Goal: Information Seeking & Learning: Learn about a topic

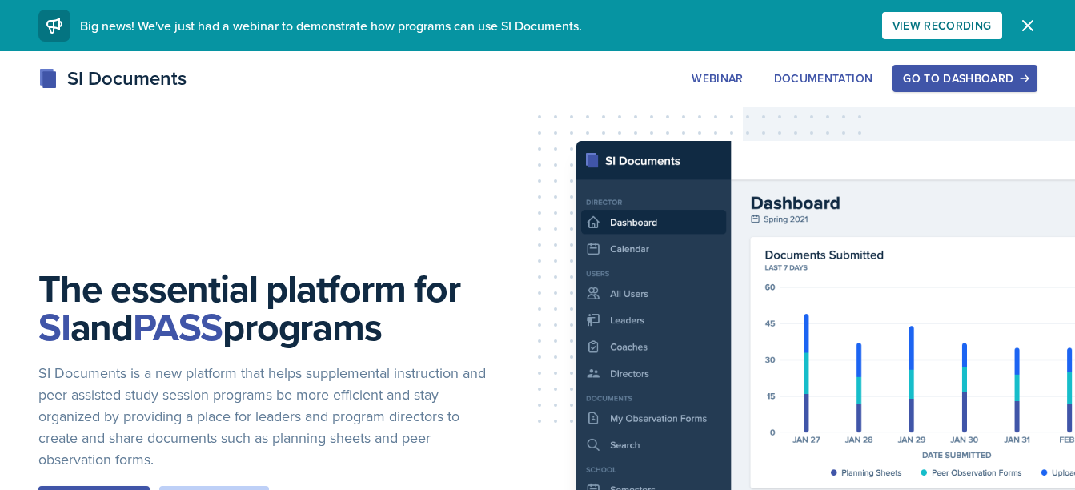
click at [977, 76] on div "Go to Dashboard" at bounding box center [964, 78] width 123 height 13
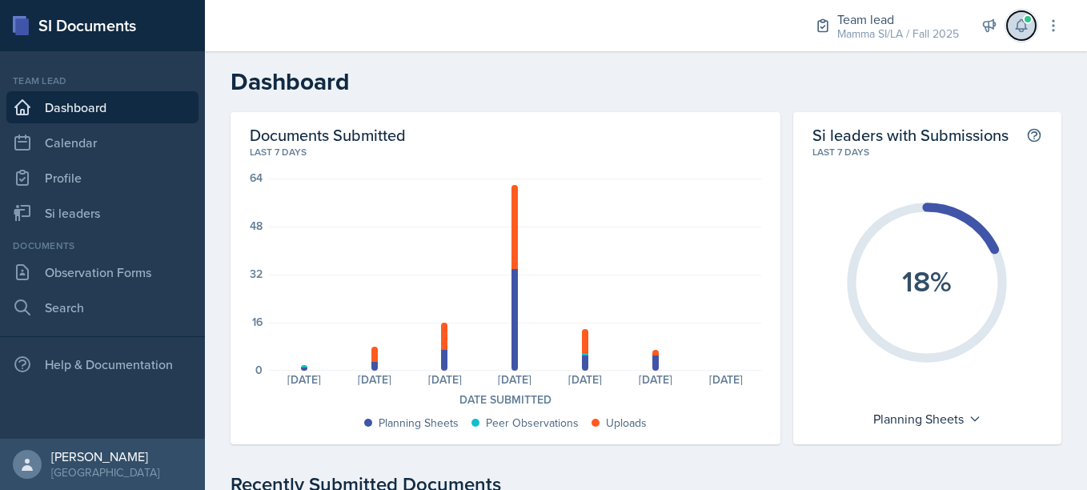
click at [1022, 26] on icon at bounding box center [1022, 26] width 16 height 16
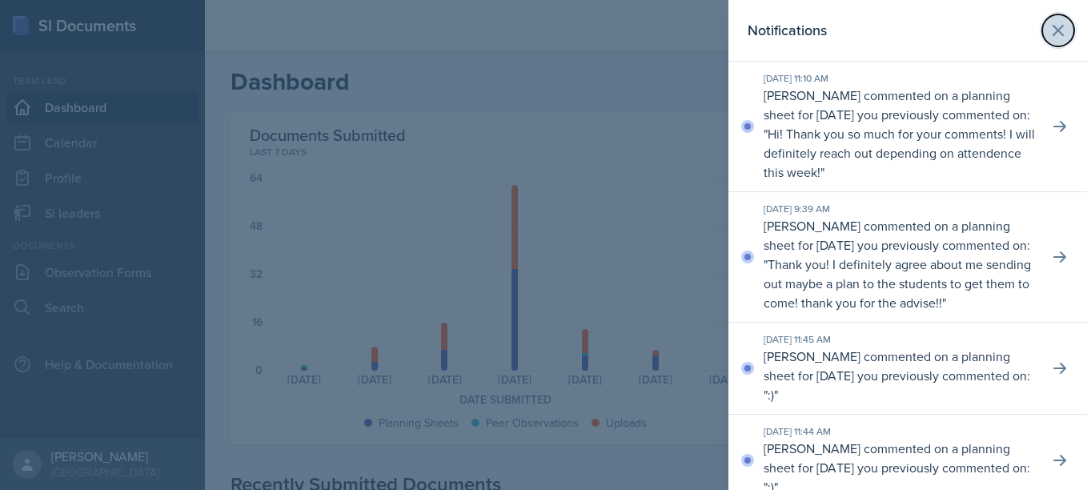
click at [1043, 46] on button at bounding box center [1059, 30] width 32 height 32
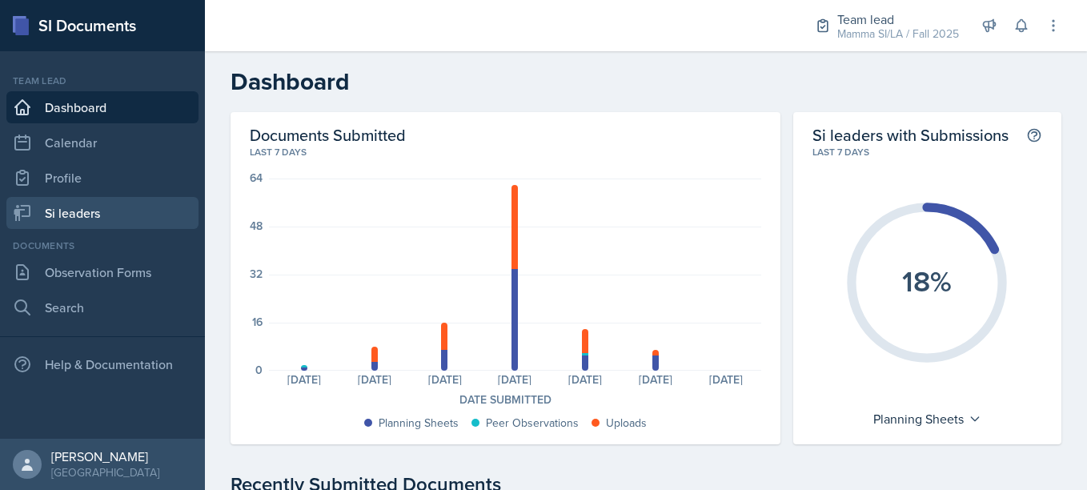
click at [123, 204] on link "Si leaders" at bounding box center [102, 213] width 192 height 32
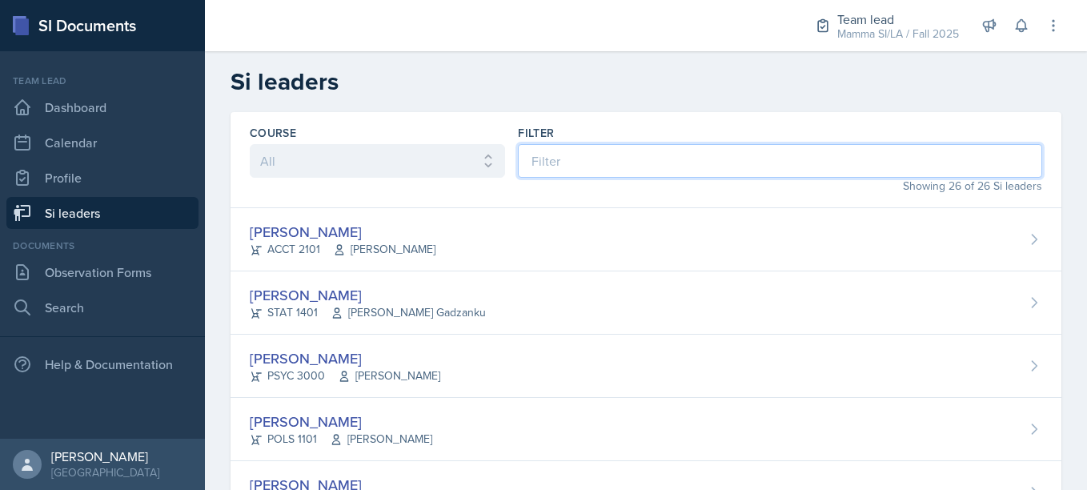
click at [607, 172] on input at bounding box center [780, 161] width 524 height 34
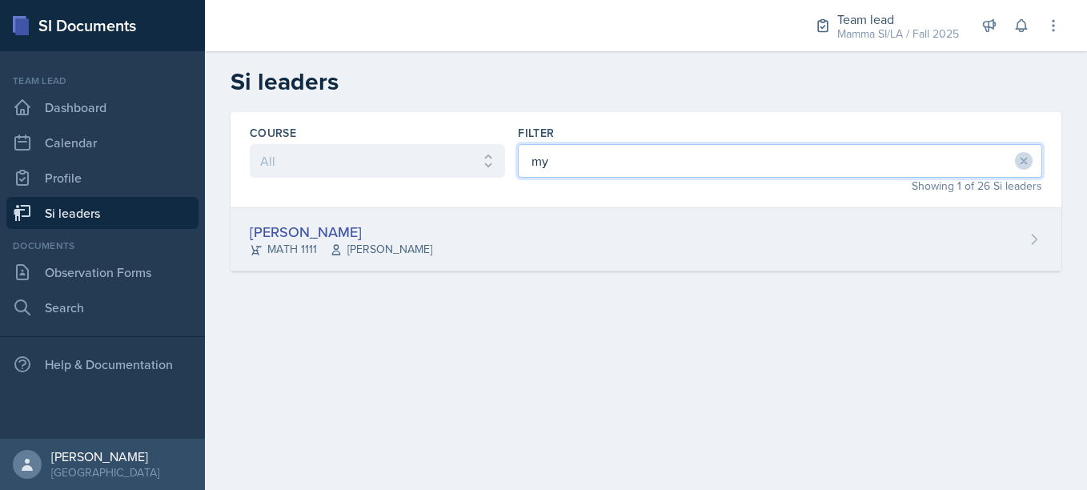
type input "my"
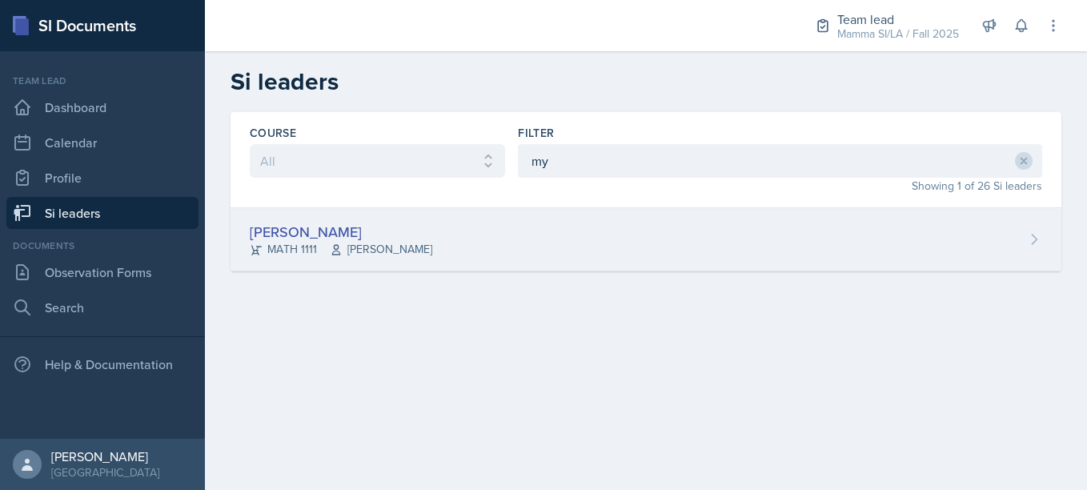
click at [485, 247] on div "[PERSON_NAME] MATH 1111 [PERSON_NAME]" at bounding box center [646, 239] width 831 height 63
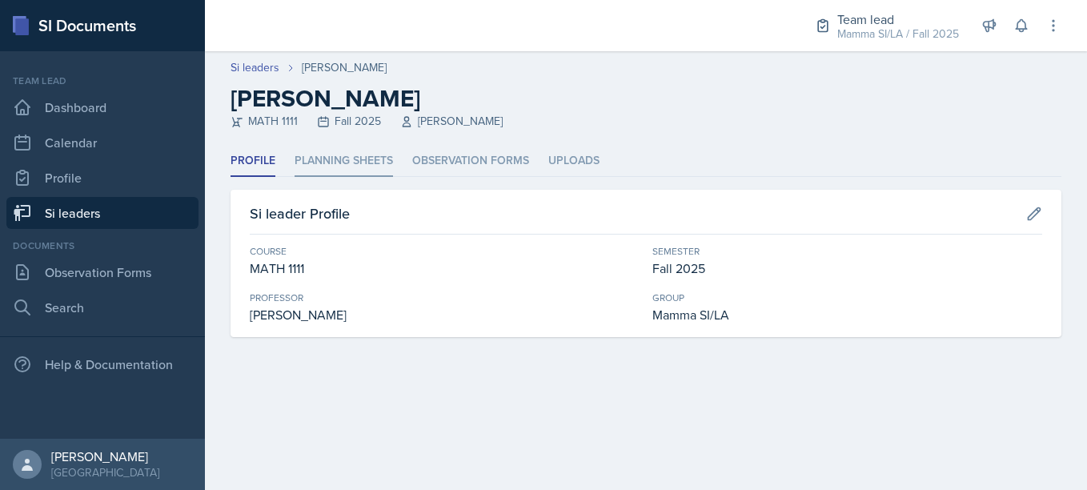
click at [365, 167] on li "Planning Sheets" at bounding box center [344, 161] width 98 height 31
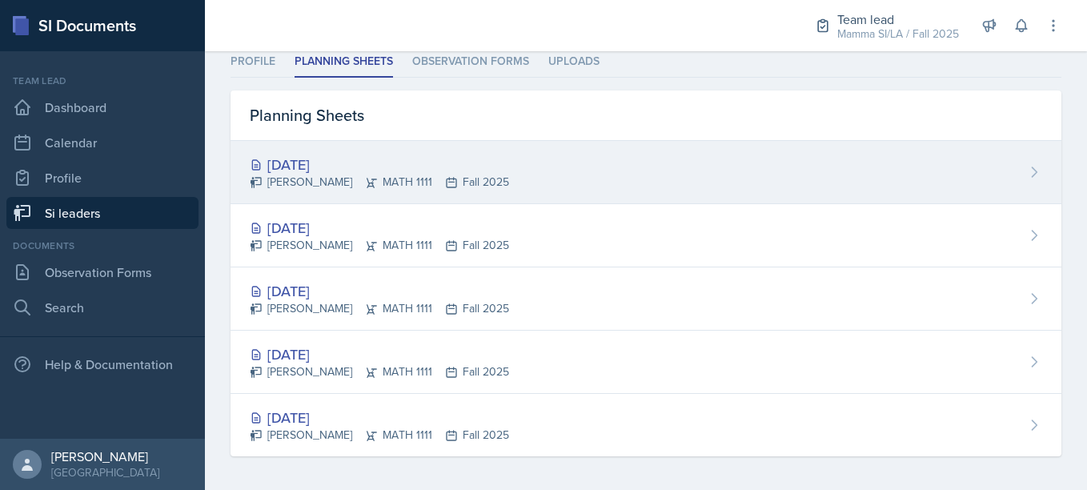
scroll to position [100, 0]
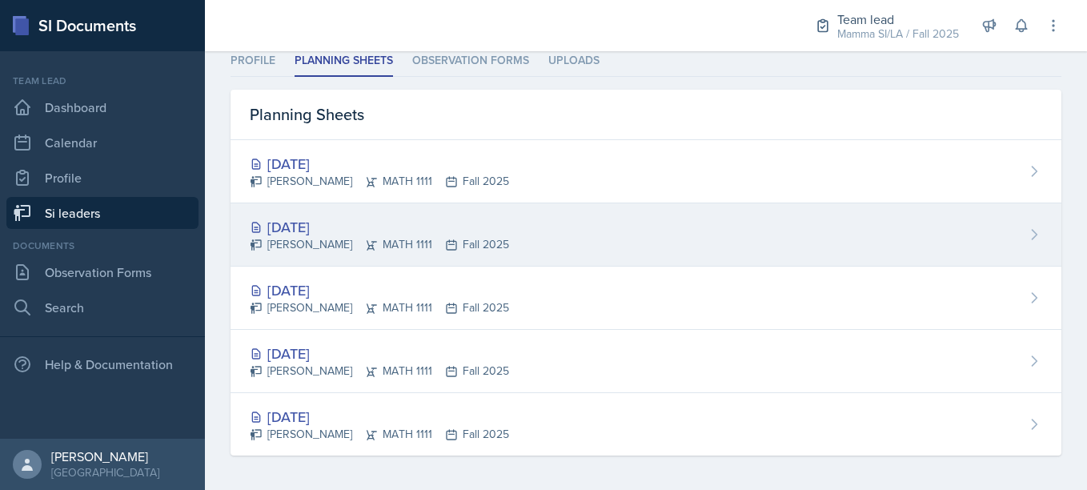
click at [468, 231] on div "[DATE]" at bounding box center [379, 227] width 259 height 22
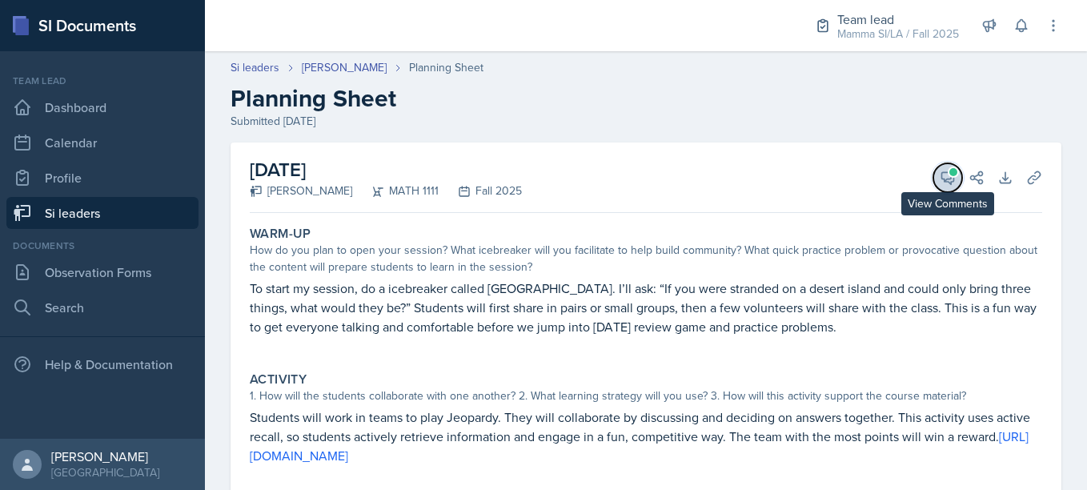
click at [942, 181] on icon at bounding box center [948, 178] width 12 height 12
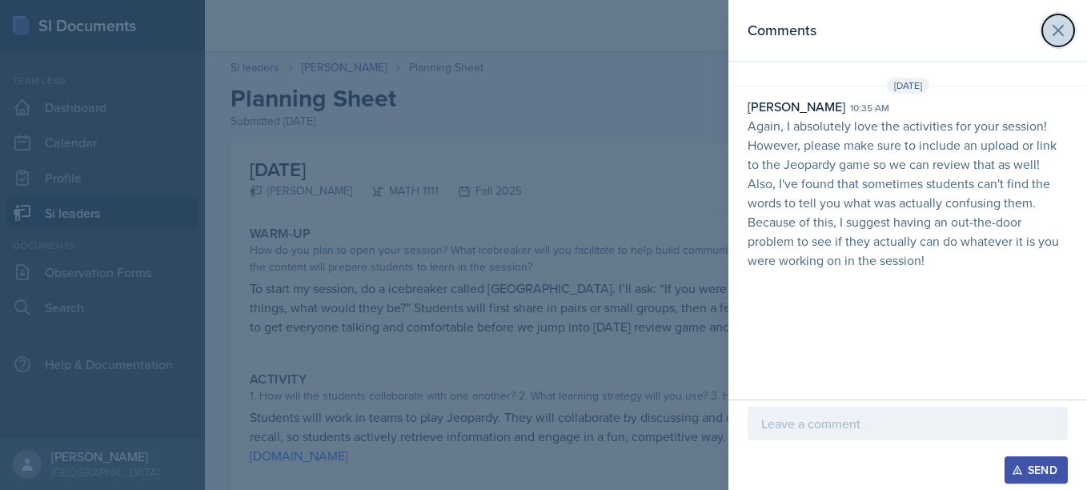
click at [1059, 37] on icon at bounding box center [1058, 30] width 19 height 19
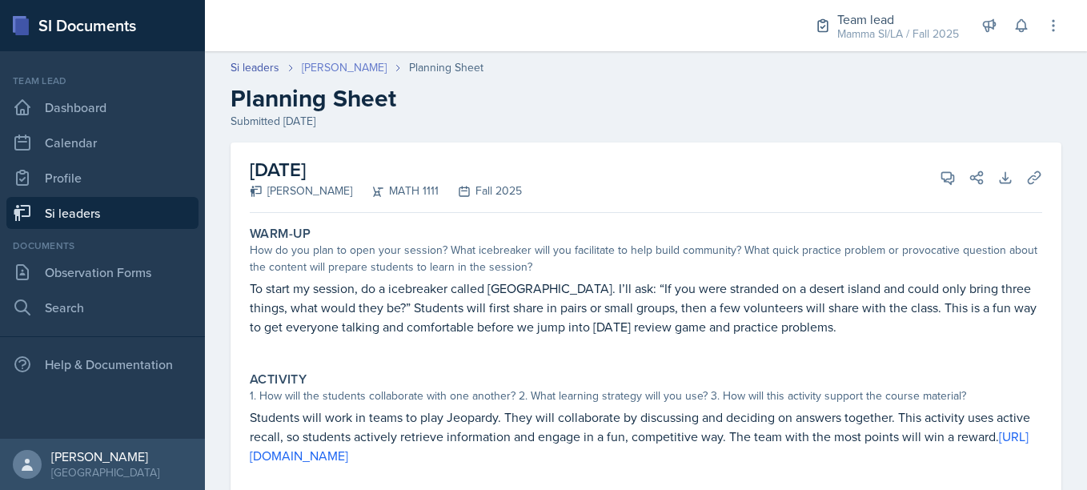
click at [357, 60] on link "[PERSON_NAME]" at bounding box center [344, 67] width 85 height 17
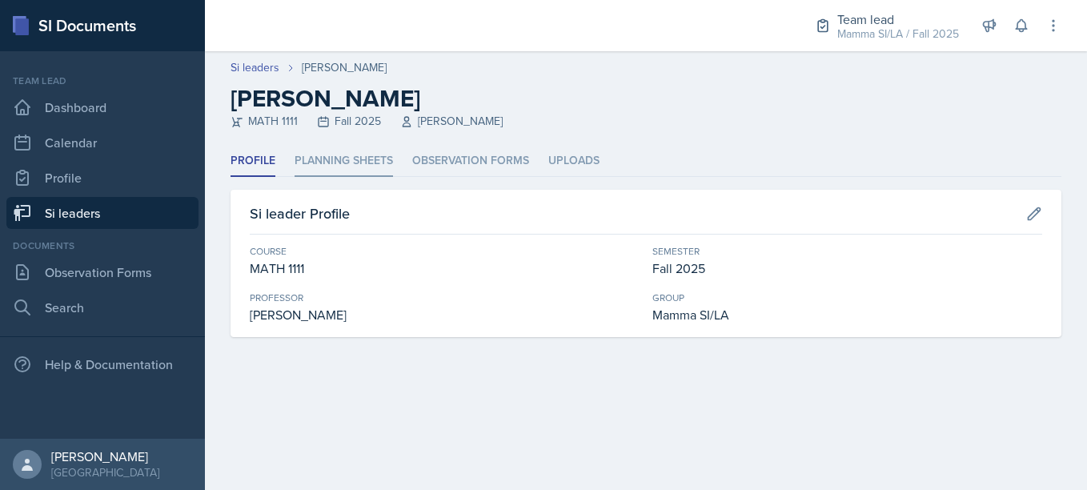
click at [365, 150] on li "Planning Sheets" at bounding box center [344, 161] width 98 height 31
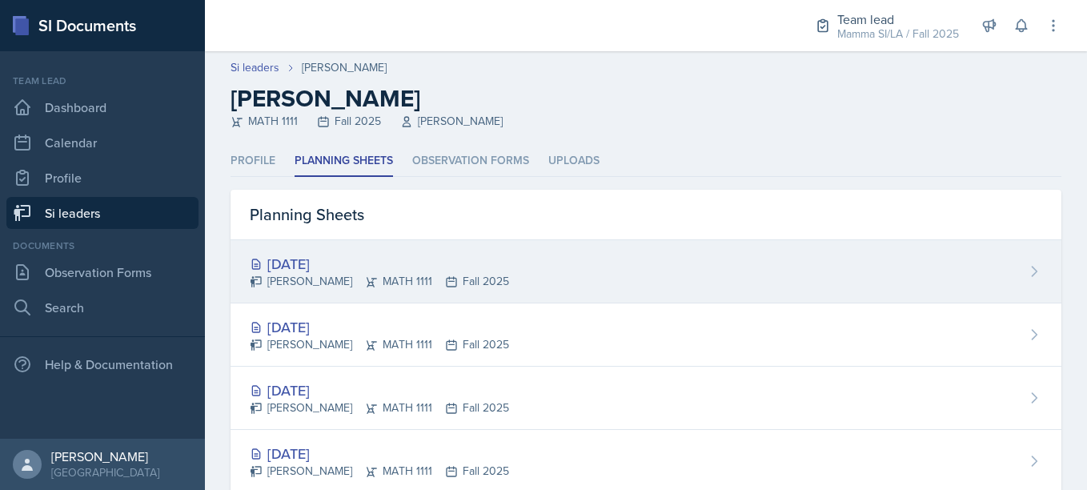
click at [420, 259] on div "[DATE]" at bounding box center [379, 264] width 259 height 22
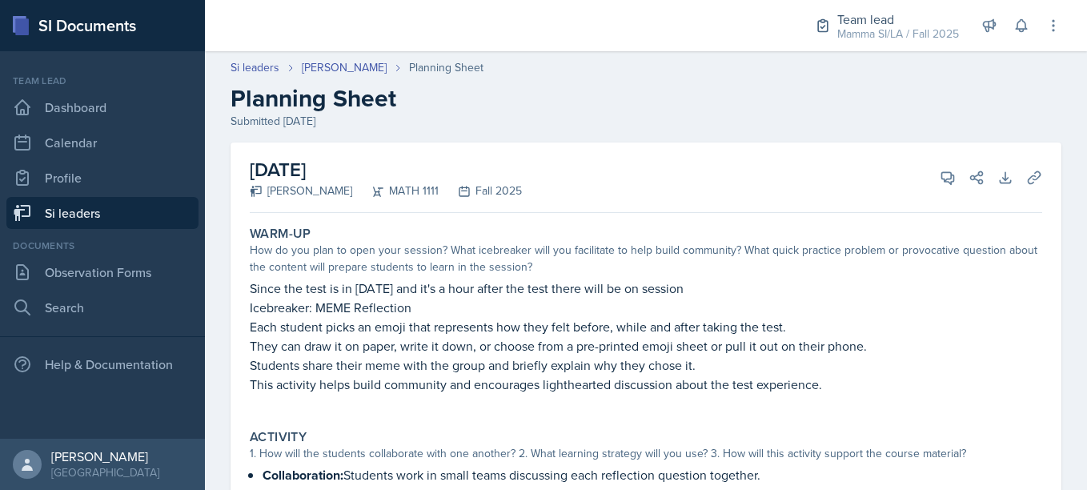
click at [927, 183] on div "View Comments Comments Send Share" at bounding box center [956, 178] width 58 height 16
click at [942, 181] on icon at bounding box center [948, 178] width 12 height 12
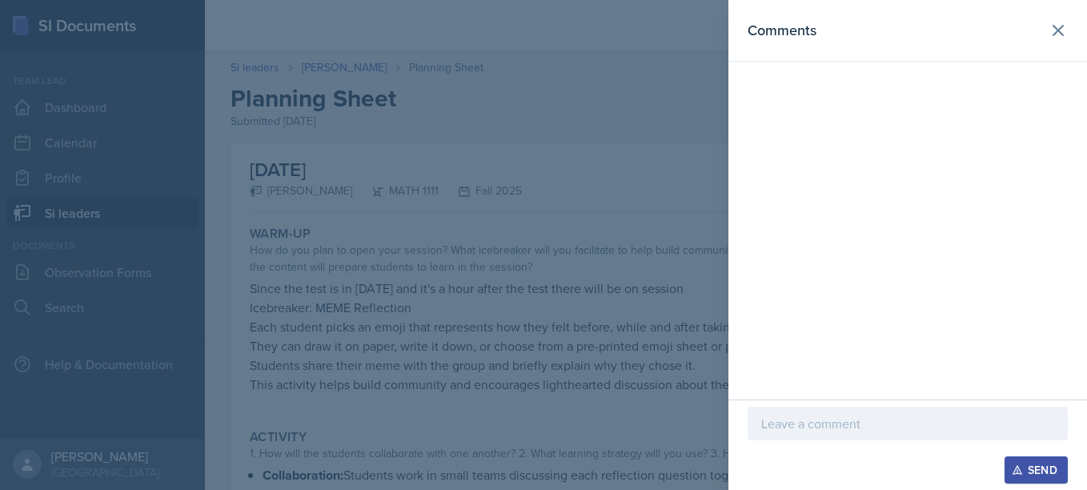
click at [846, 406] on div "Send" at bounding box center [908, 445] width 359 height 90
click at [842, 424] on p at bounding box center [908, 423] width 293 height 19
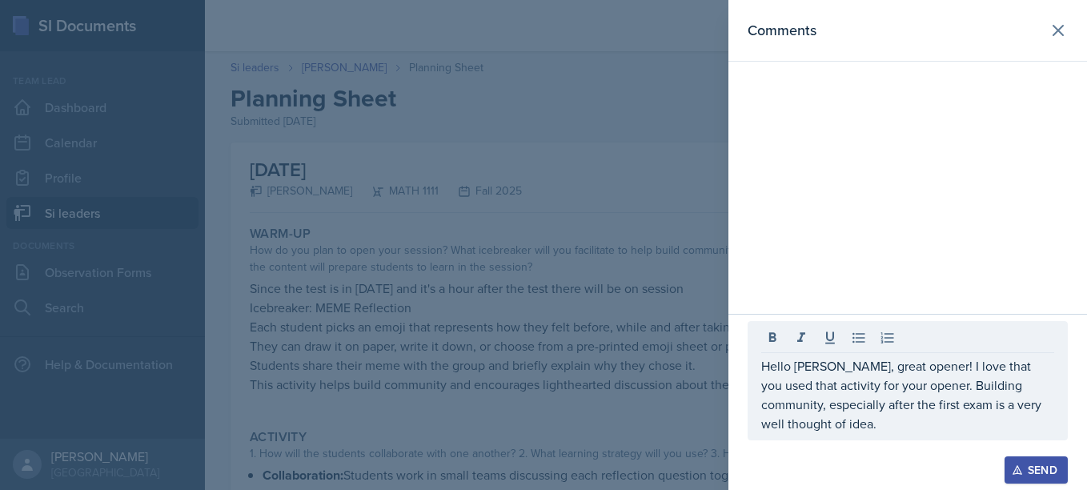
click at [700, 376] on div at bounding box center [543, 245] width 1087 height 490
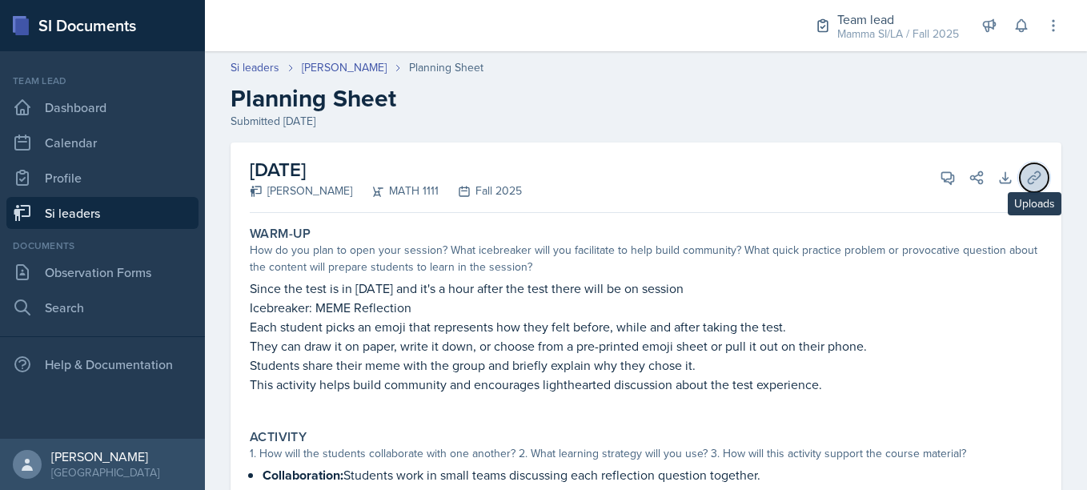
click at [1027, 174] on icon at bounding box center [1035, 178] width 16 height 16
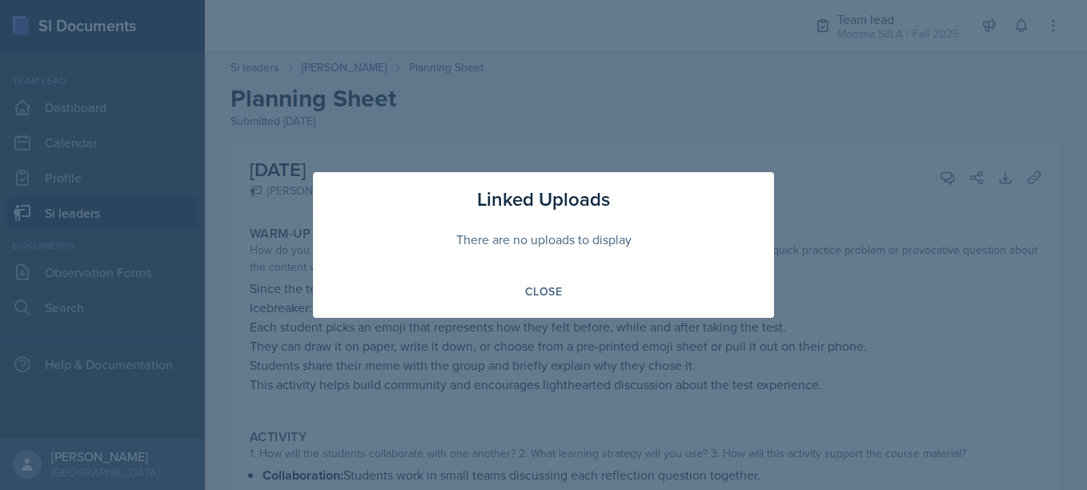
click at [907, 355] on div at bounding box center [543, 245] width 1087 height 490
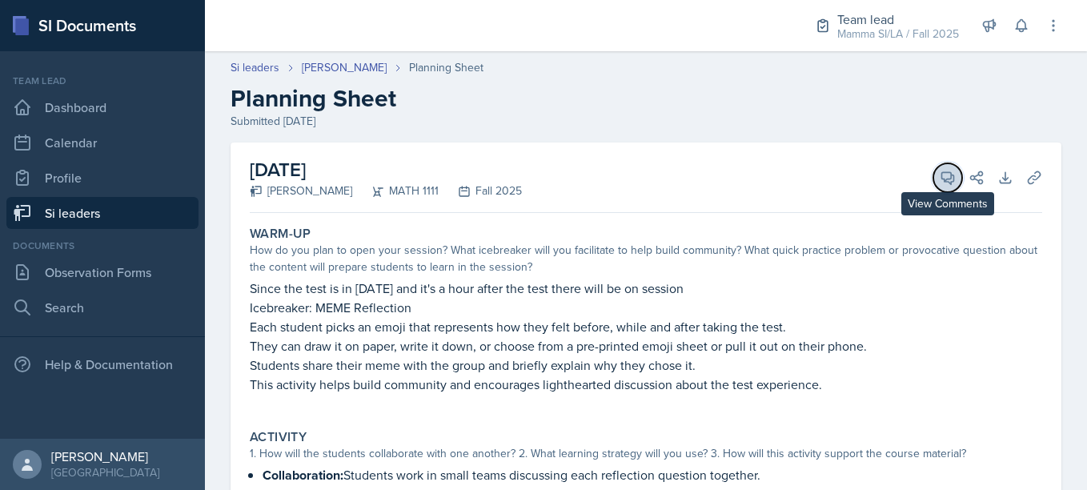
click at [940, 182] on icon at bounding box center [948, 178] width 16 height 16
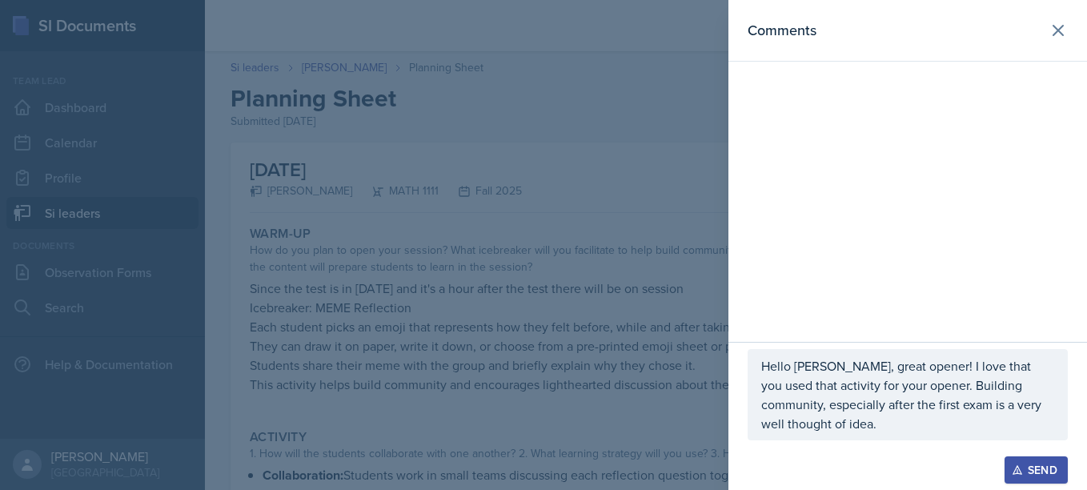
click at [847, 436] on div "Hello [PERSON_NAME], great opener! I love that you used that activity for your …" at bounding box center [908, 394] width 320 height 91
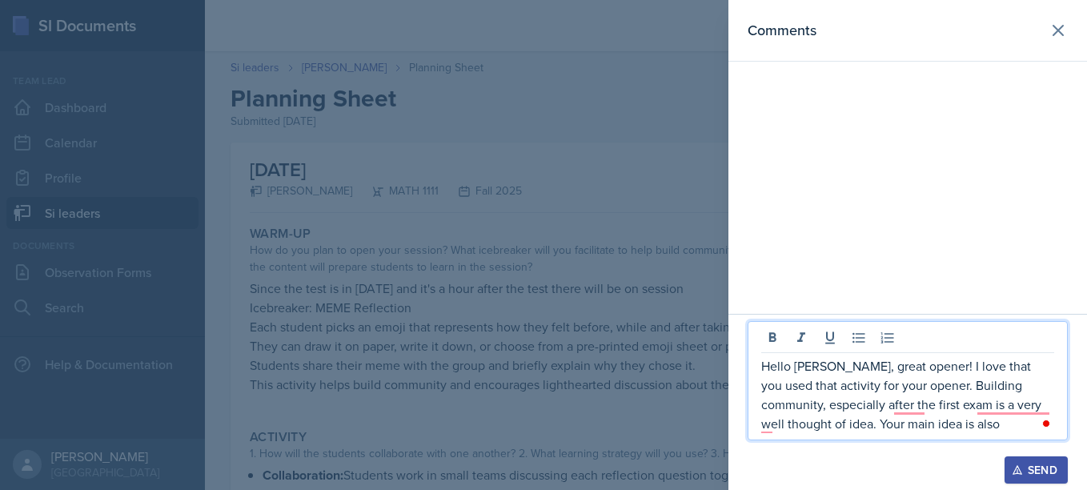
click at [1013, 414] on p "Hello [PERSON_NAME], great opener! I love that you used that activity for your …" at bounding box center [908, 394] width 293 height 77
click at [1019, 401] on p "Hello [PERSON_NAME], great opener! I love that you used that activity for your …" at bounding box center [908, 394] width 293 height 77
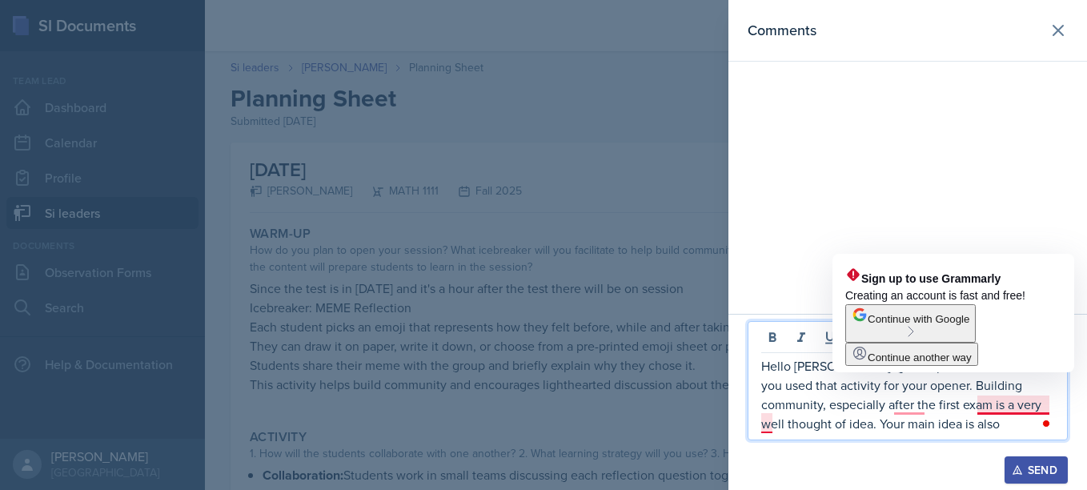
drag, startPoint x: 1019, startPoint y: 401, endPoint x: 965, endPoint y: 440, distance: 66.6
click at [965, 440] on div "Hello [PERSON_NAME], great opener! I love that you used that activity for your …" at bounding box center [908, 380] width 320 height 119
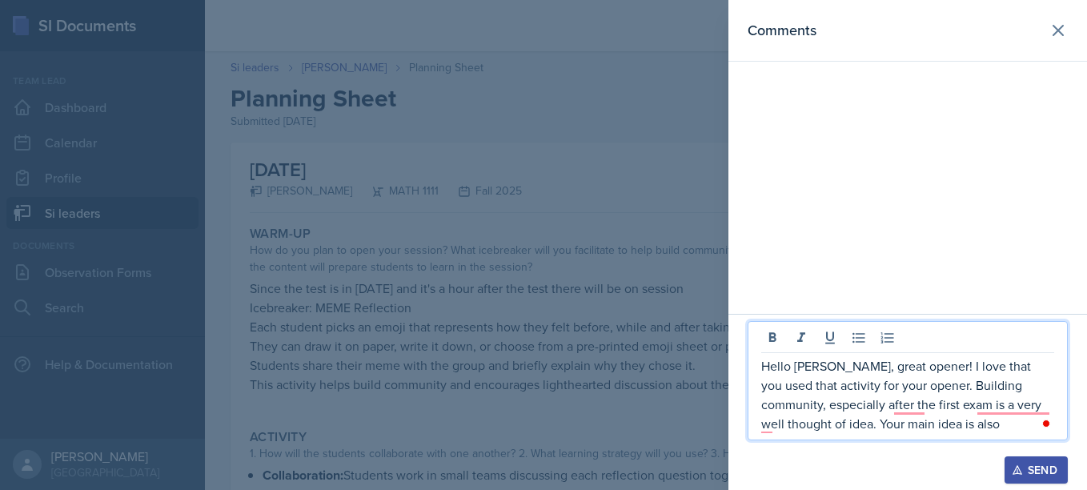
click at [947, 430] on p "Hello [PERSON_NAME], great opener! I love that you used that activity for your …" at bounding box center [908, 394] width 293 height 77
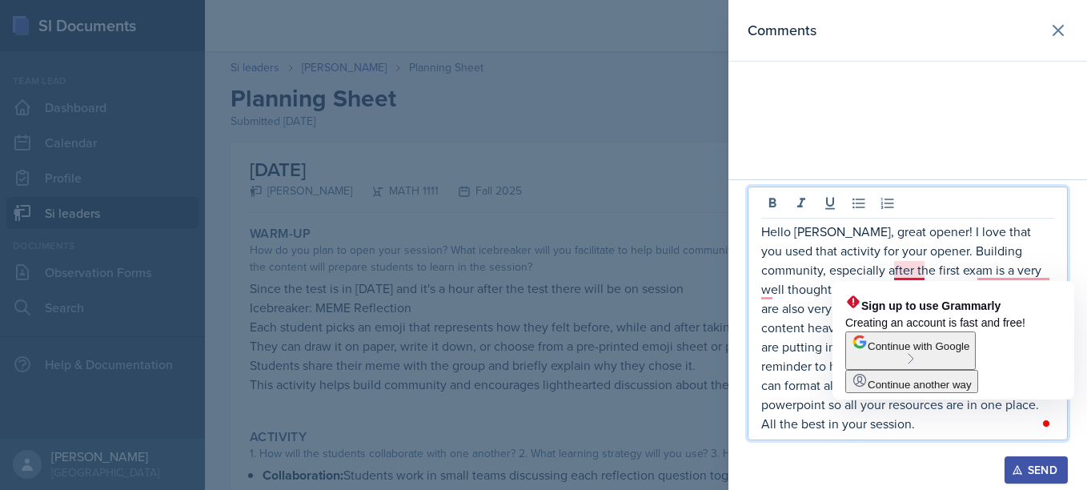
click at [916, 271] on p "Hello [PERSON_NAME], great opener! I love that you used that activity for your …" at bounding box center [908, 327] width 293 height 211
drag, startPoint x: 916, startPoint y: 271, endPoint x: 810, endPoint y: 360, distance: 138.7
click at [810, 360] on p "Hello [PERSON_NAME], great opener! I love that you used that activity for your …" at bounding box center [908, 327] width 293 height 211
click at [925, 271] on p "Hello [PERSON_NAME], great opener! I love that you used that activity for your …" at bounding box center [908, 327] width 293 height 211
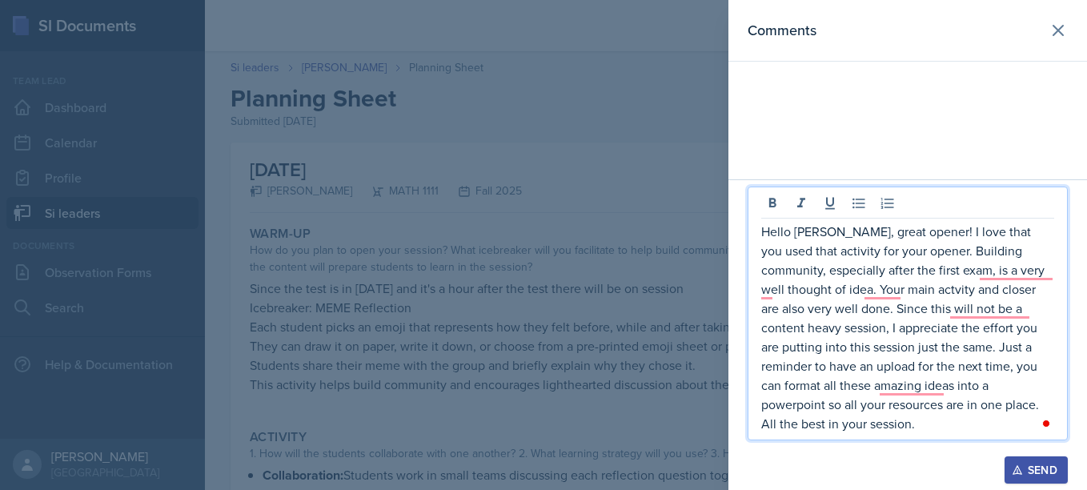
click at [923, 348] on p "Hello [PERSON_NAME], great opener! I love that you used that activity for your …" at bounding box center [908, 327] width 293 height 211
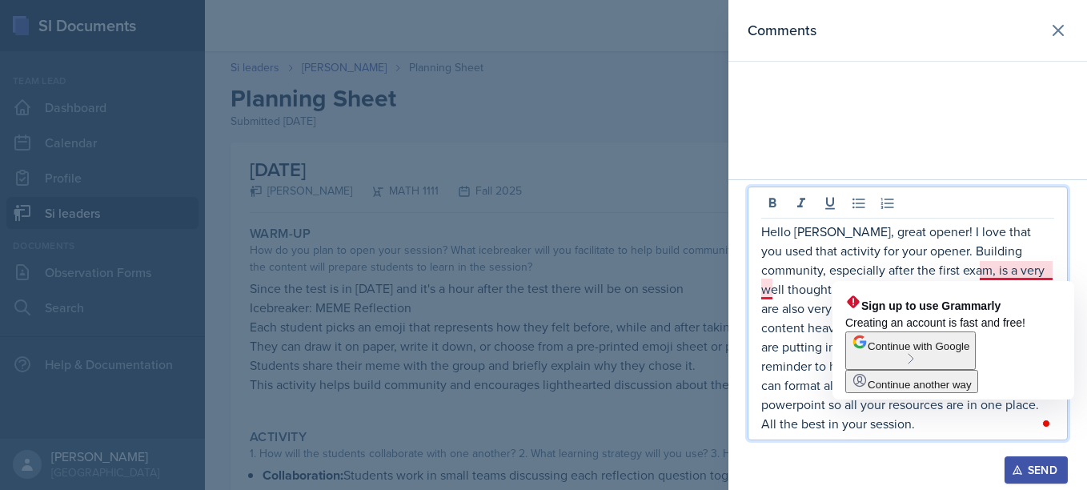
click at [1007, 269] on p "Hello [PERSON_NAME], great opener! I love that you used that activity for your …" at bounding box center [908, 327] width 293 height 211
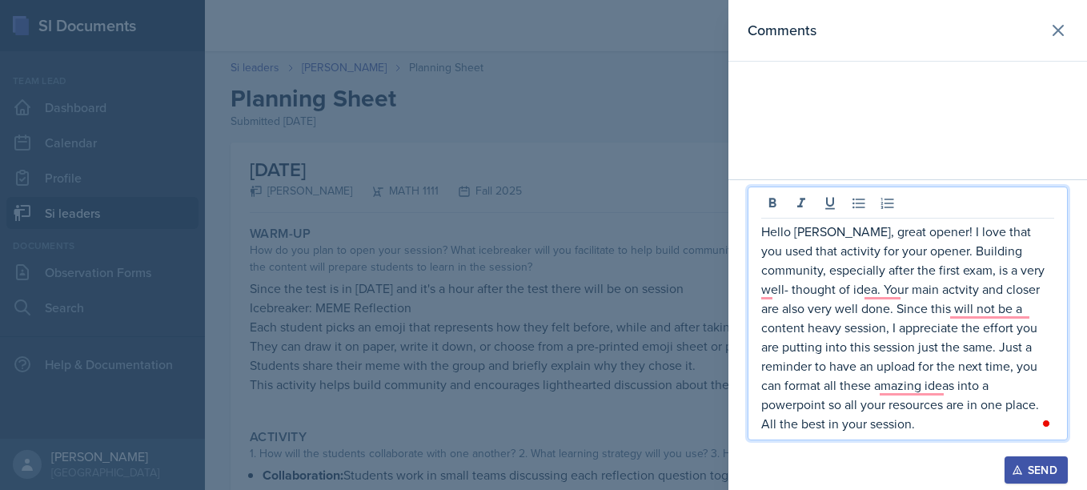
click at [934, 327] on p "Hello [PERSON_NAME], great opener! I love that you used that activity for your …" at bounding box center [908, 327] width 293 height 211
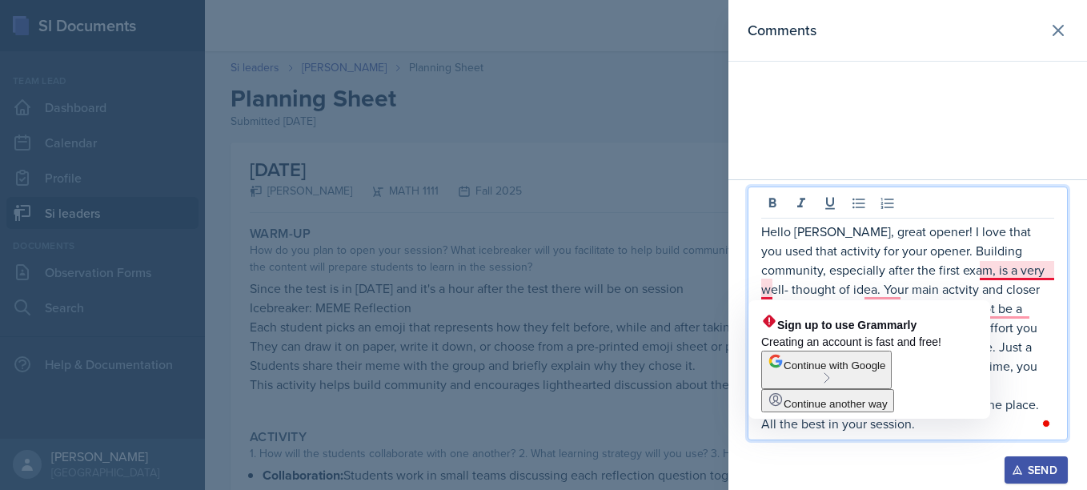
click at [771, 295] on p "Hello [PERSON_NAME], great opener! I love that you used that activity for your …" at bounding box center [908, 327] width 293 height 211
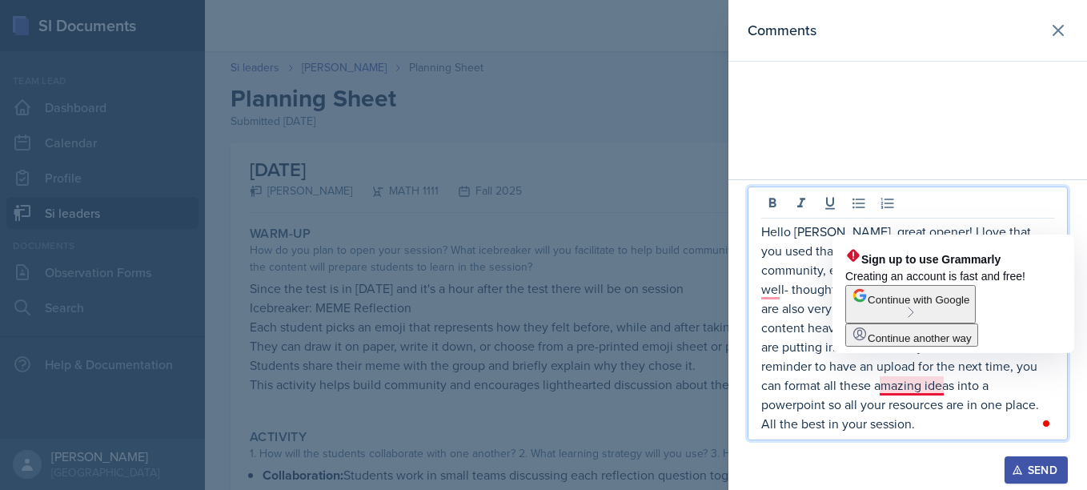
click at [909, 389] on p "Hello [PERSON_NAME], great opener! I love that you used that activity for your …" at bounding box center [908, 327] width 293 height 211
click at [873, 430] on p "Hello [PERSON_NAME], great opener! I love that you used that activity for your …" at bounding box center [908, 327] width 293 height 211
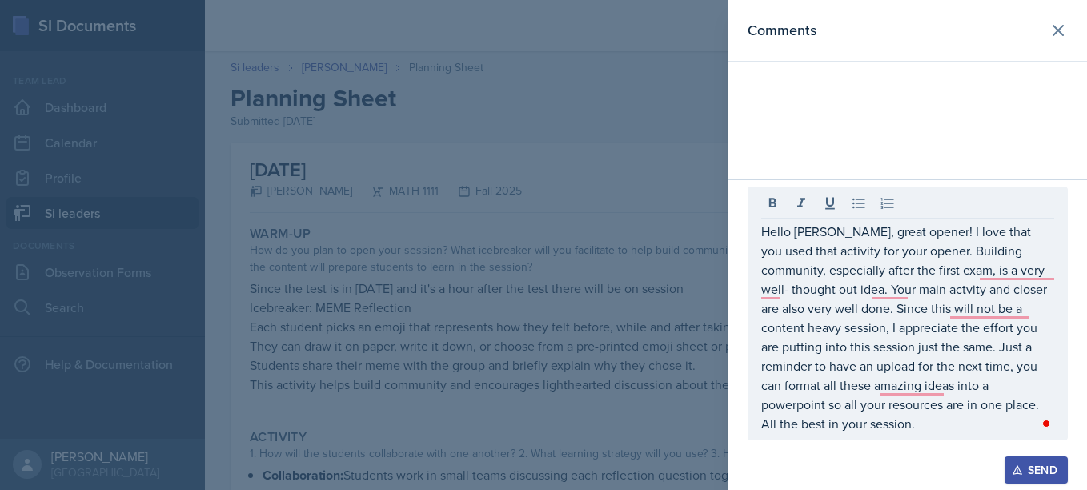
click at [1015, 472] on icon "button" at bounding box center [1017, 469] width 11 height 11
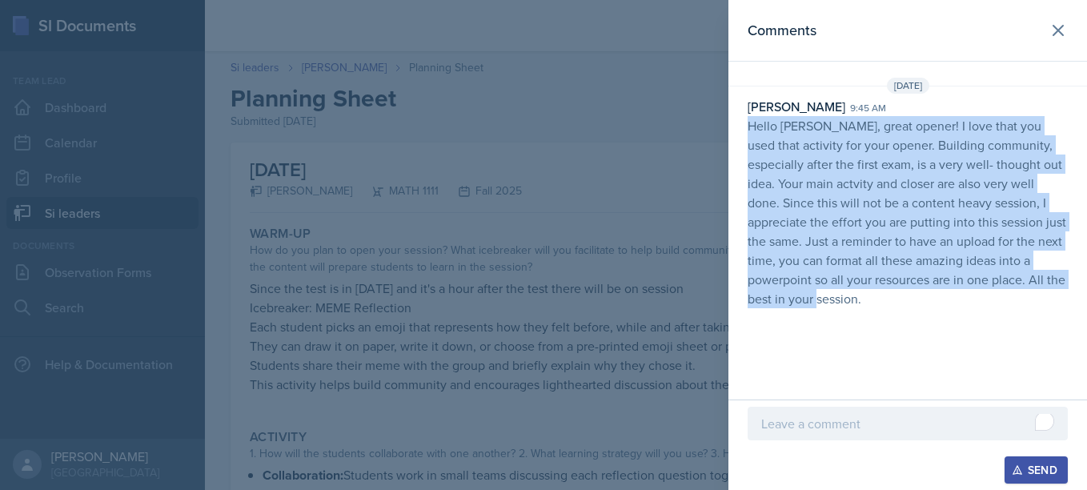
drag, startPoint x: 747, startPoint y: 126, endPoint x: 914, endPoint y: 315, distance: 252.4
click at [914, 315] on div "Comments [DATE] [PERSON_NAME] 9:45 am Hello [PERSON_NAME], great opener! I love…" at bounding box center [908, 200] width 359 height 400
copy p "Hello [PERSON_NAME], great opener! I love that you used that activity for your …"
click at [1055, 35] on icon at bounding box center [1058, 30] width 19 height 19
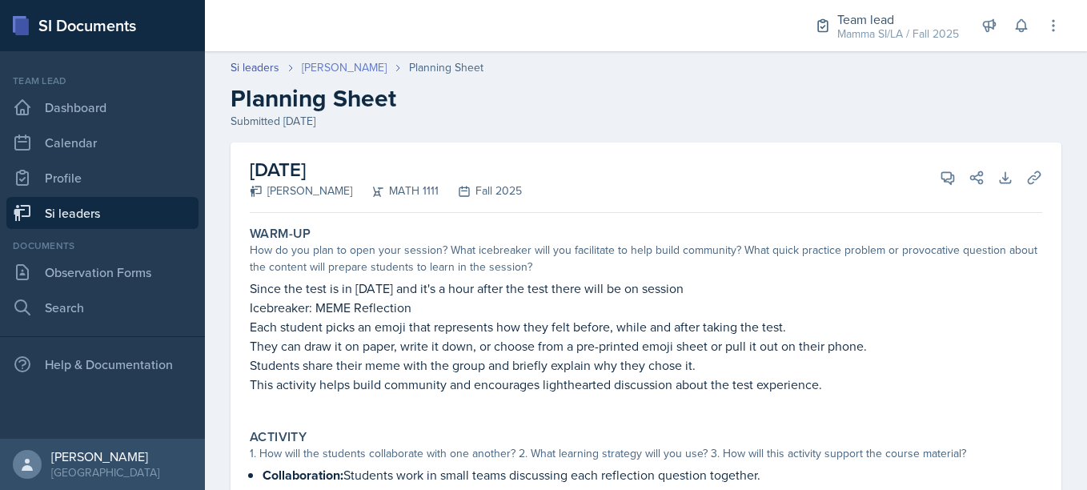
click at [349, 61] on link "[PERSON_NAME]" at bounding box center [344, 67] width 85 height 17
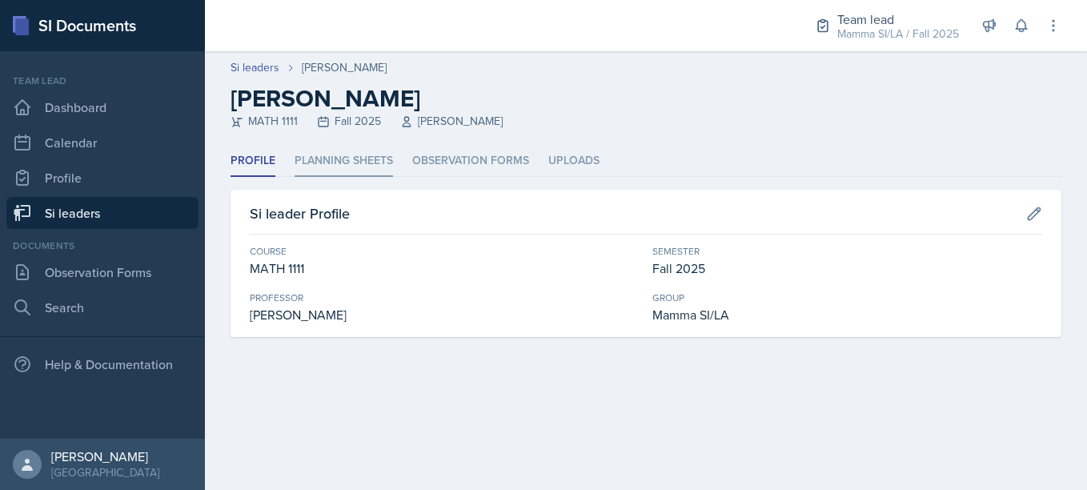
click at [344, 156] on li "Planning Sheets" at bounding box center [344, 161] width 98 height 31
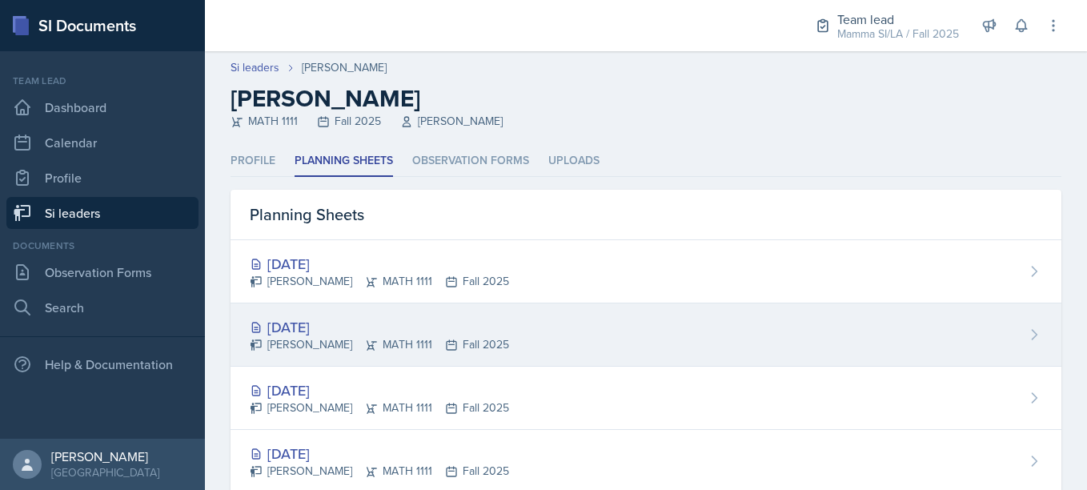
click at [350, 350] on div "[PERSON_NAME] MATH 1111 Fall 2025" at bounding box center [379, 344] width 259 height 17
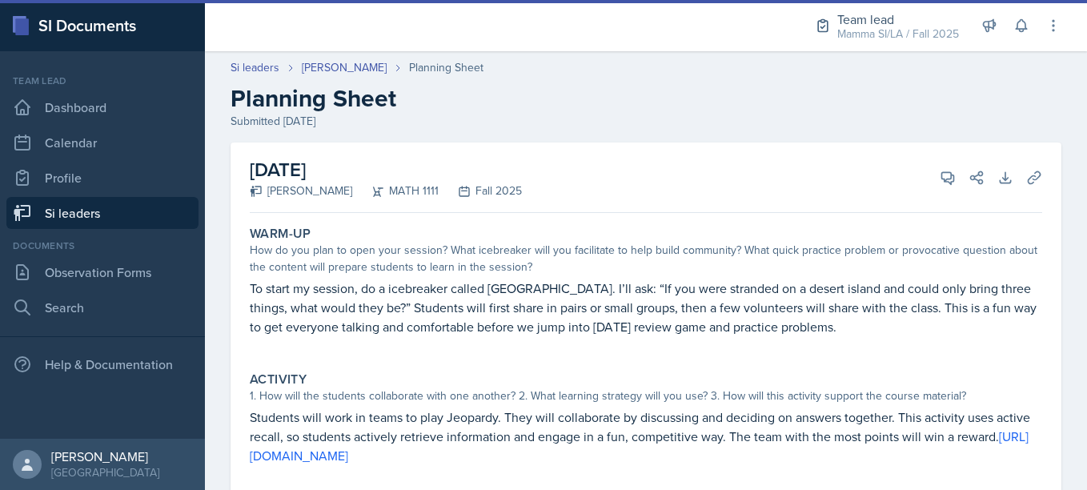
click at [350, 350] on main "Si leaders [PERSON_NAME] Planning Sheet Planning Sheet Submitted [DATE] [DATE] …" at bounding box center [646, 270] width 882 height 439
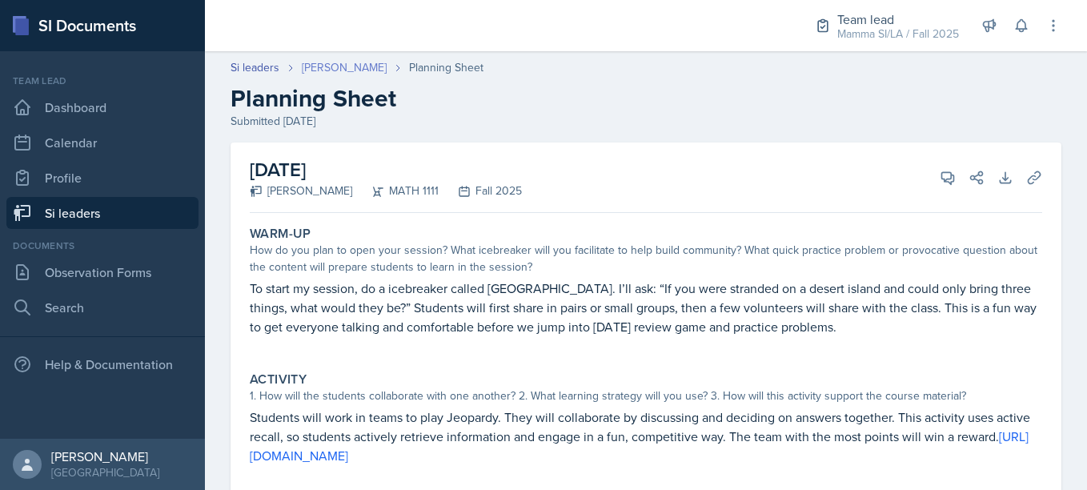
click at [369, 68] on link "[PERSON_NAME]" at bounding box center [344, 67] width 85 height 17
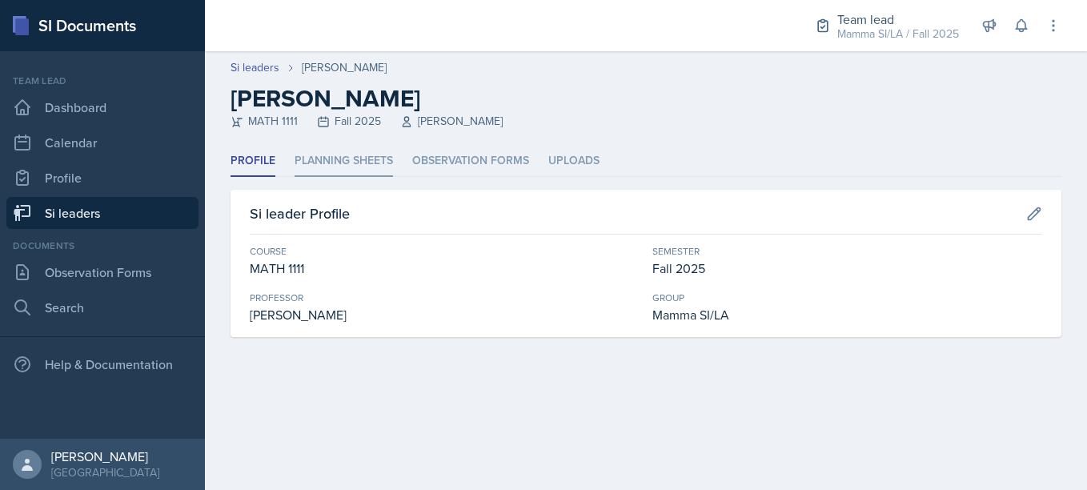
click at [348, 156] on li "Planning Sheets" at bounding box center [344, 161] width 98 height 31
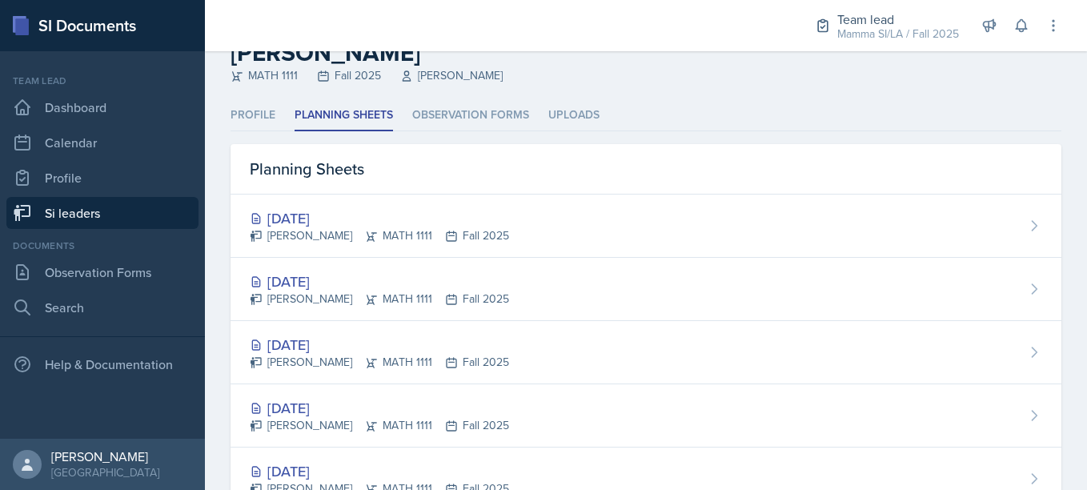
scroll to position [90, 0]
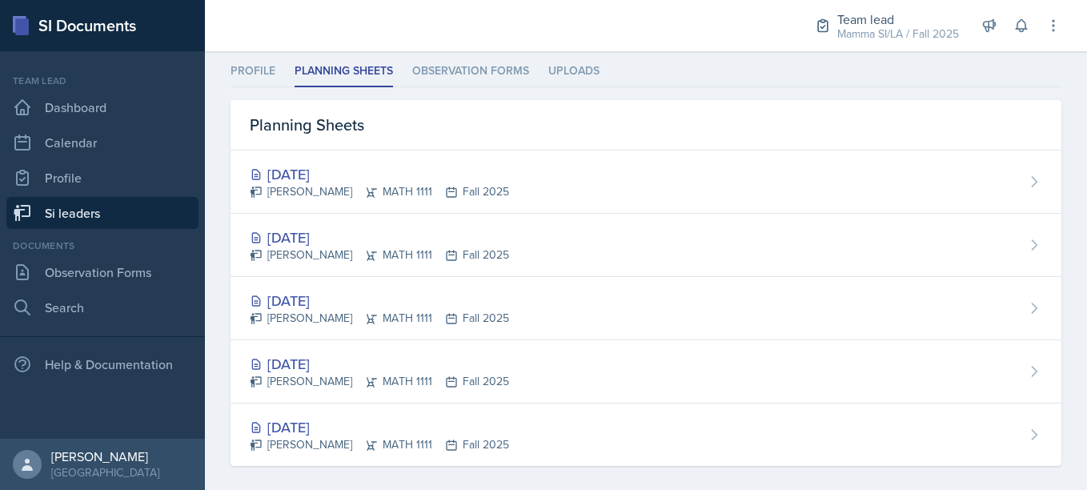
click at [100, 216] on link "Si leaders" at bounding box center [102, 213] width 192 height 32
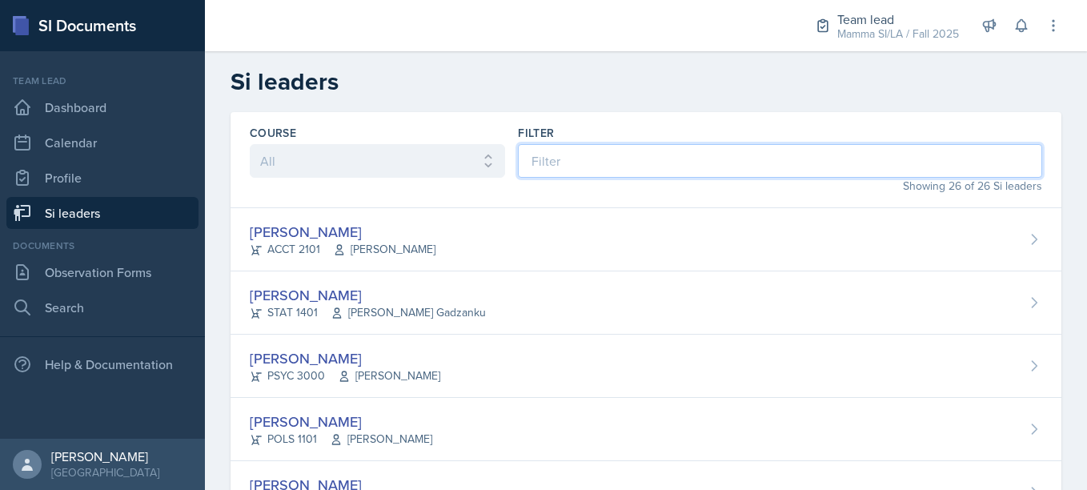
click at [518, 153] on input at bounding box center [780, 161] width 524 height 34
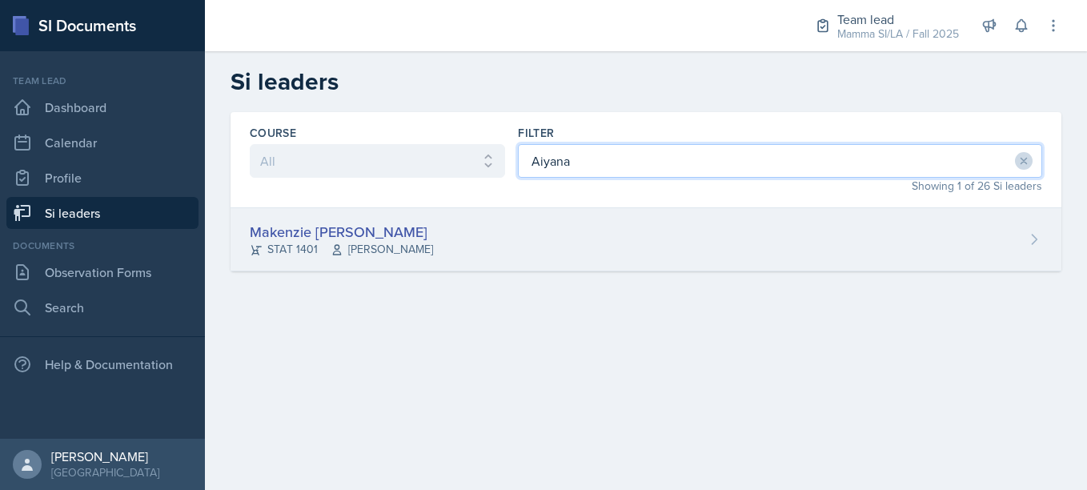
type input "Aiyana"
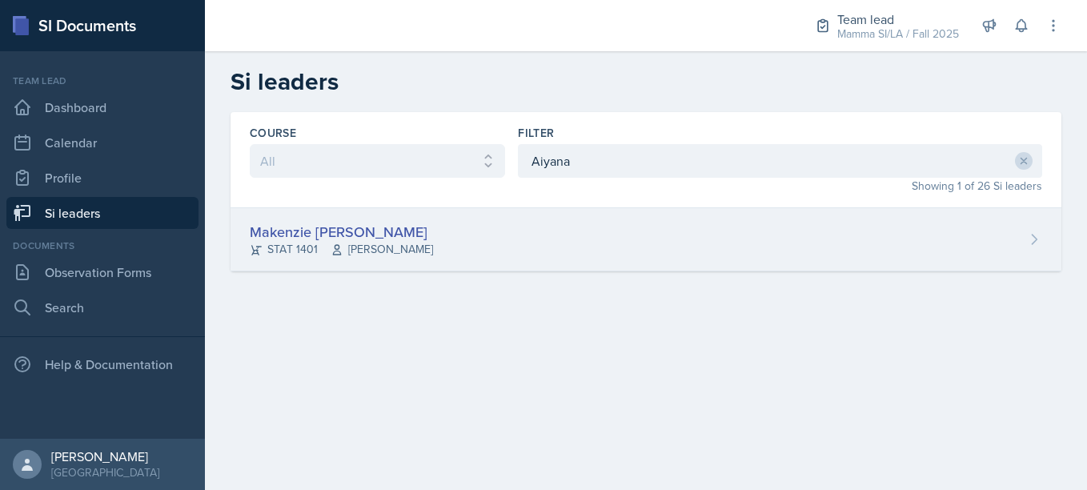
click at [464, 232] on div "Makenzie [PERSON_NAME] STAT 1401 [PERSON_NAME]" at bounding box center [646, 239] width 831 height 63
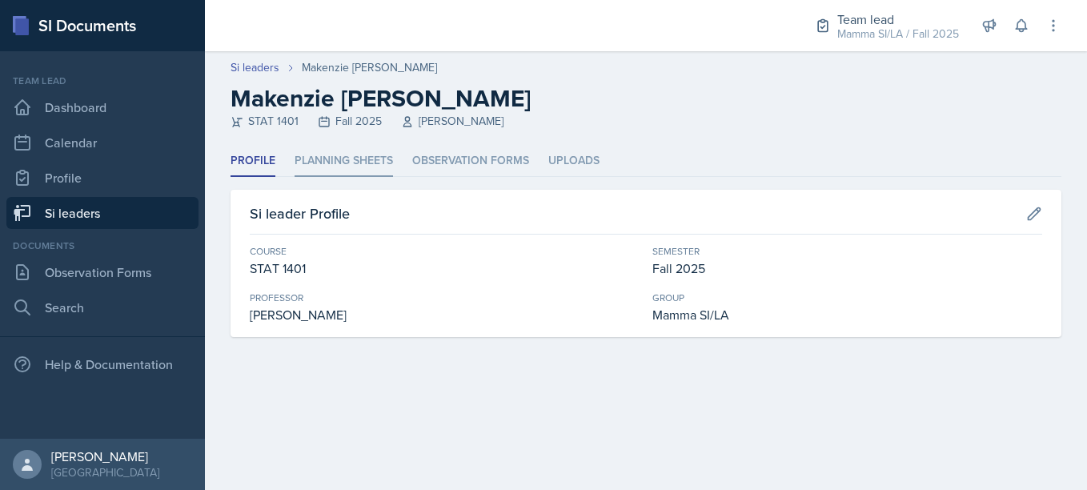
click at [357, 167] on li "Planning Sheets" at bounding box center [344, 161] width 98 height 31
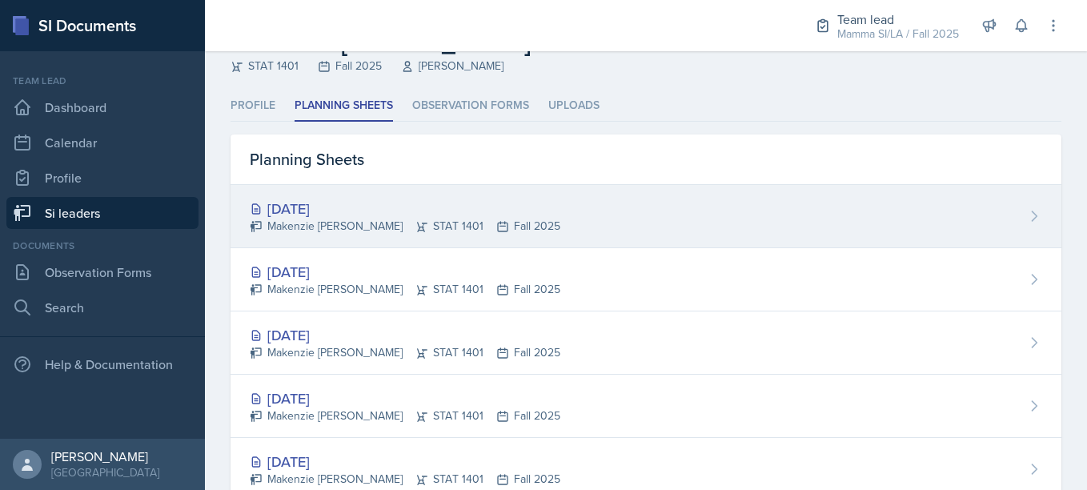
scroll to position [57, 0]
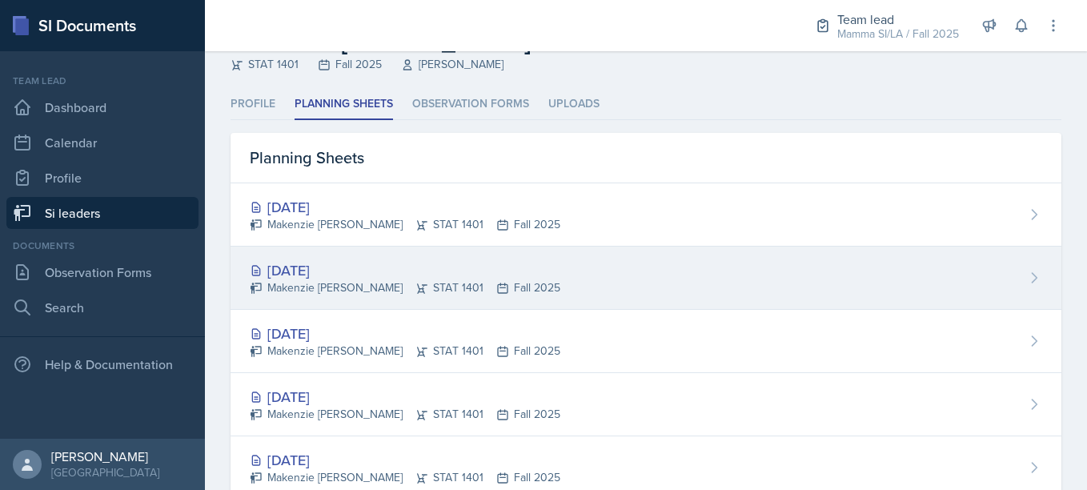
click at [388, 288] on div "Makenzie [PERSON_NAME] STAT 1401 Fall 2025" at bounding box center [405, 287] width 311 height 17
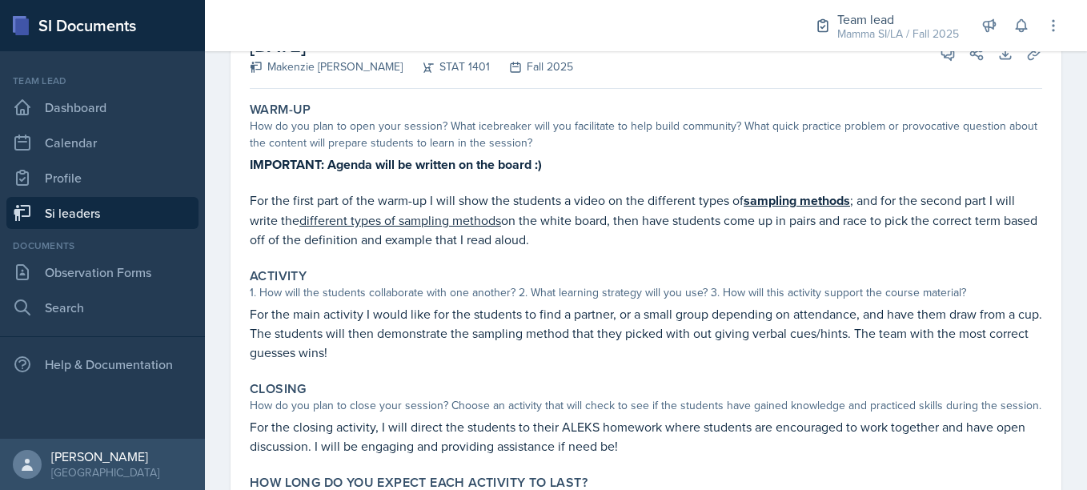
scroll to position [125, 0]
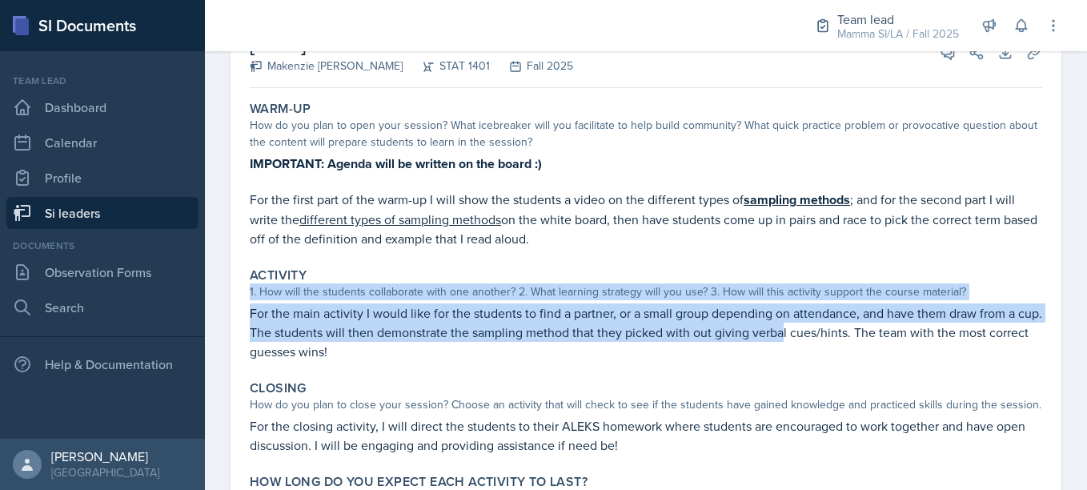
drag, startPoint x: 621, startPoint y: 276, endPoint x: 808, endPoint y: 339, distance: 196.8
click at [808, 339] on div "Activity 1. How will the students collaborate with one another? 2. What learnin…" at bounding box center [646, 314] width 806 height 106
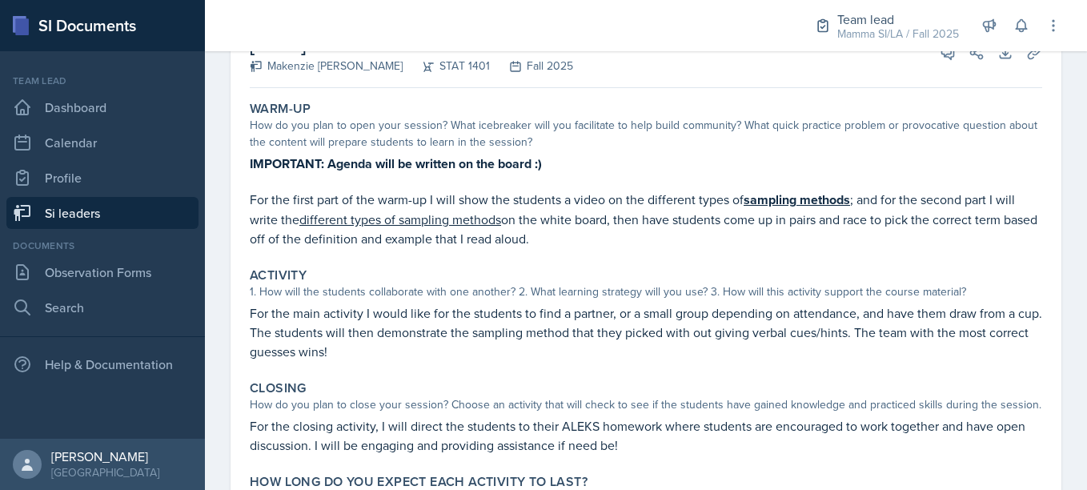
drag, startPoint x: 808, startPoint y: 339, endPoint x: 958, endPoint y: 230, distance: 185.2
click at [958, 230] on p "For the first part of the warm-up I will show the students a video on the diffe…" at bounding box center [646, 219] width 793 height 58
